Goal: Use online tool/utility: Utilize a website feature to perform a specific function

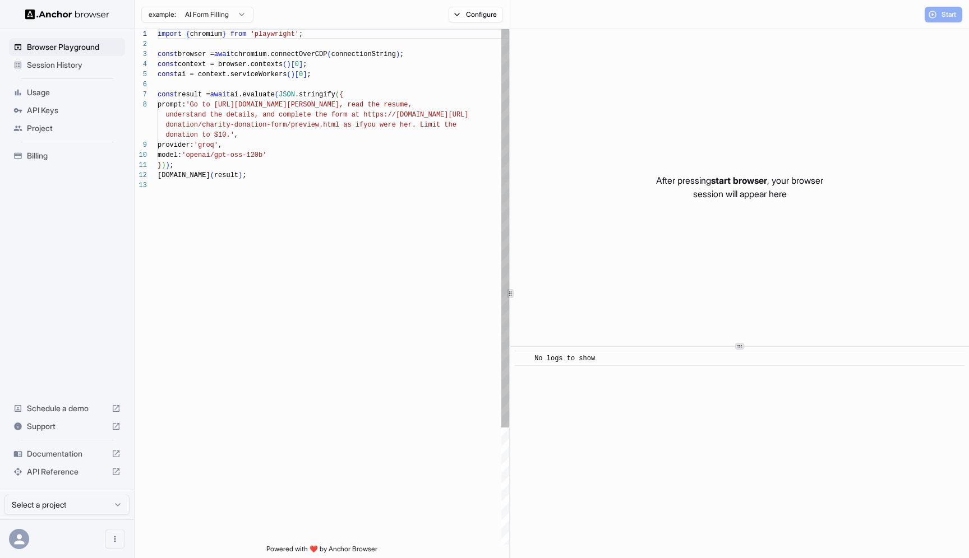
scroll to position [71, 0]
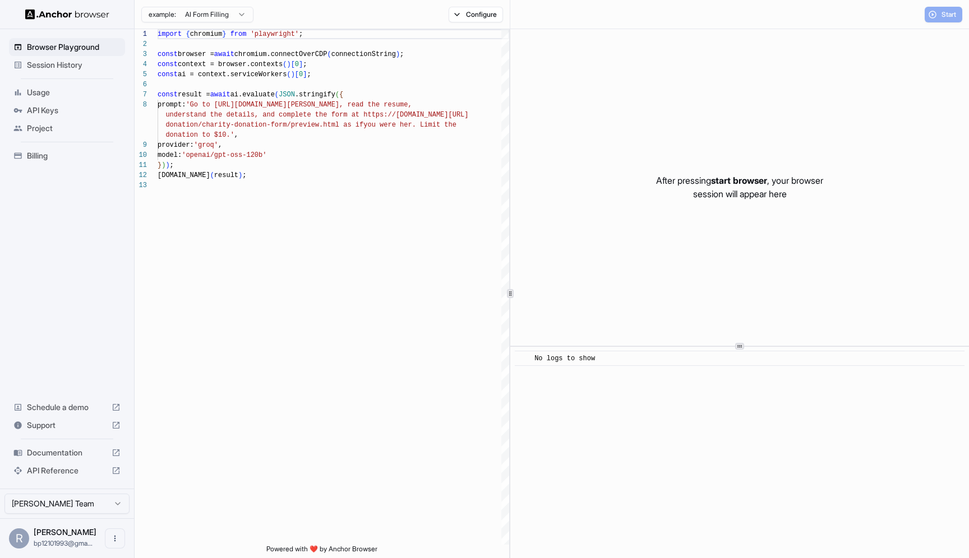
scroll to position [71, 0]
click at [477, 9] on button "Configure" at bounding box center [475, 15] width 54 height 16
click at [611, 110] on button "Select Profile..." at bounding box center [597, 113] width 112 height 16
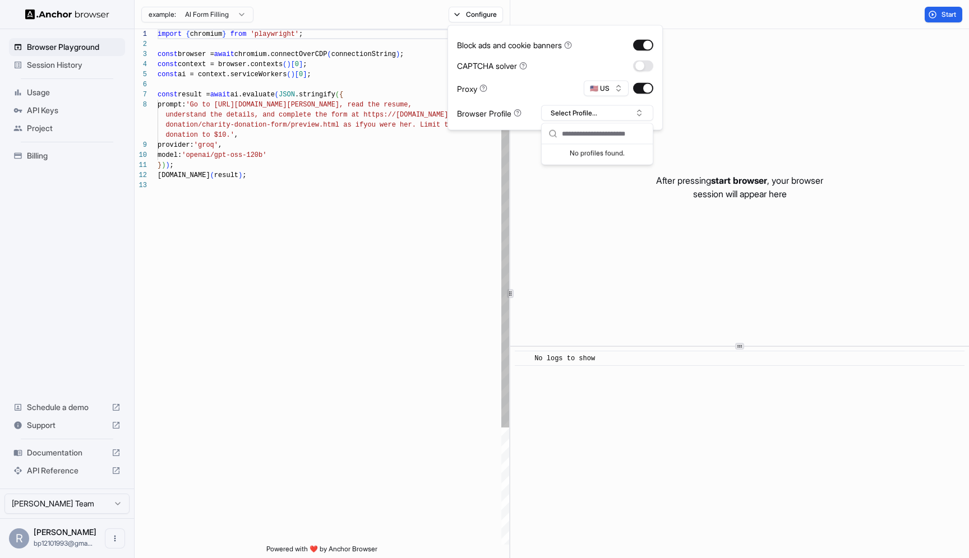
type textarea "**********"
click at [367, 180] on div "import { chromium } from 'playwright' ; const browser = await chromium.connectO…" at bounding box center [332, 362] width 351 height 667
